Goal: Information Seeking & Learning: Learn about a topic

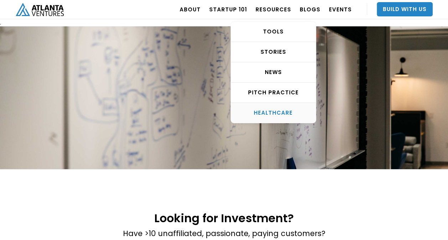
click at [269, 111] on div "HEALTHCARE" at bounding box center [273, 113] width 85 height 7
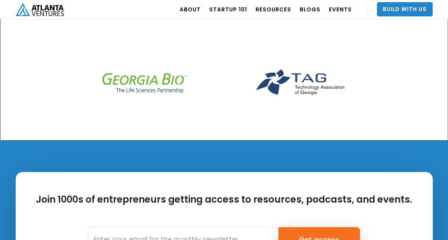
scroll to position [2355, 0]
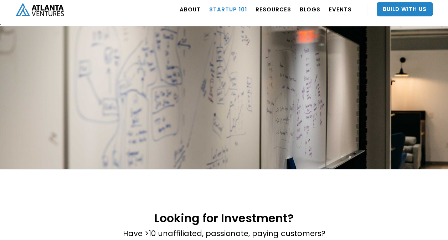
click at [233, 9] on link "Startup 101" at bounding box center [228, 9] width 38 height 20
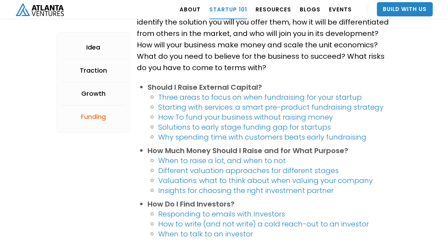
scroll to position [1391, 0]
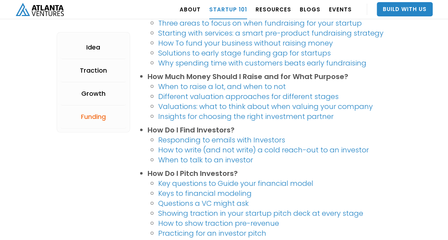
click at [197, 149] on link "How to write (and not write) a cold reach-out to an investor" at bounding box center [263, 150] width 211 height 10
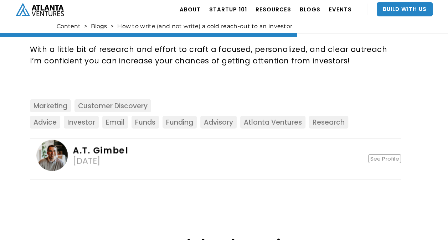
scroll to position [1177, 0]
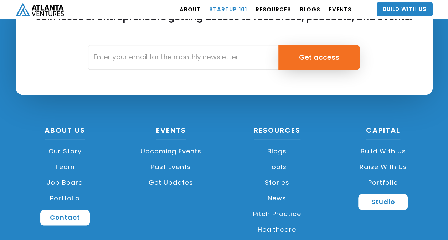
scroll to position [1748, 0]
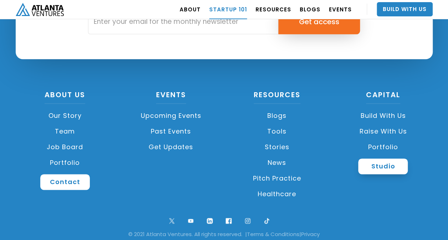
click at [380, 167] on link "Studio" at bounding box center [384, 167] width 50 height 16
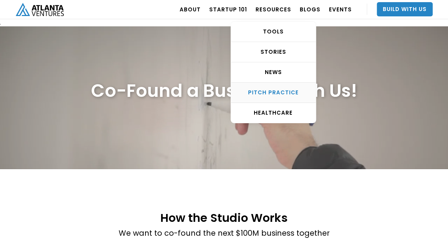
click at [276, 90] on div "Pitch Practice" at bounding box center [273, 92] width 85 height 7
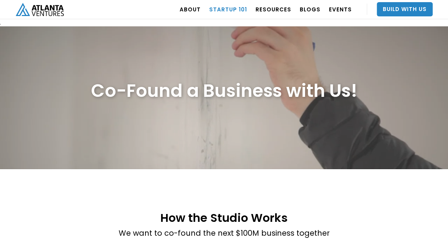
click at [240, 8] on link "Startup 101" at bounding box center [228, 9] width 38 height 20
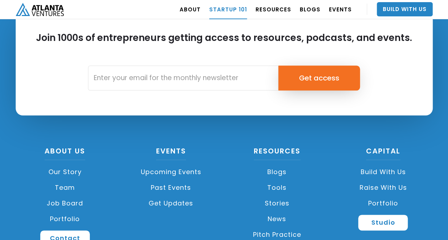
scroll to position [1756, 0]
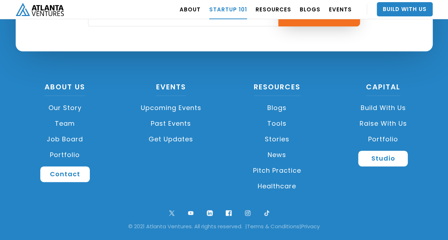
click at [380, 121] on link "Raise with Us" at bounding box center [383, 124] width 99 height 16
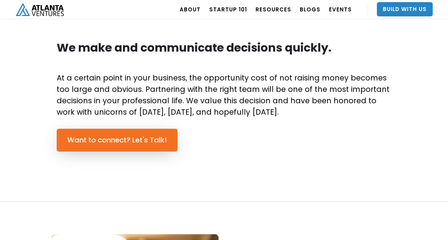
scroll to position [678, 0]
